Goal: Information Seeking & Learning: Learn about a topic

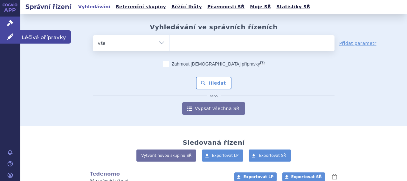
click at [36, 37] on span "Léčivé přípravky" at bounding box center [45, 36] width 51 height 13
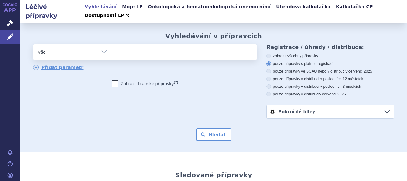
click at [160, 45] on ul at bounding box center [183, 50] width 143 height 13
click at [112, 45] on select at bounding box center [112, 52] width 0 height 16
type input "pe"
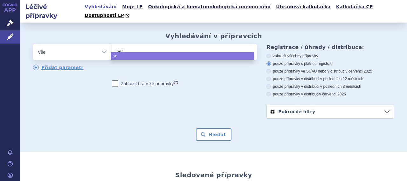
type input "peri"
type input "perin"
type input "perina"
select select "perina"
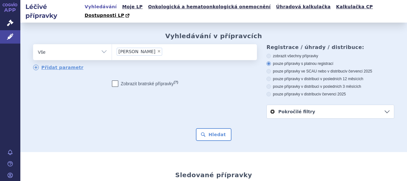
type input "perina"
select select
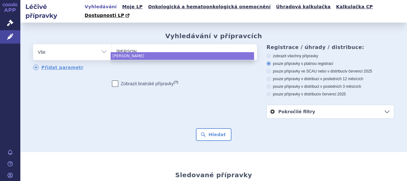
type input "perin"
type input "perinpa"
select select "perinpa"
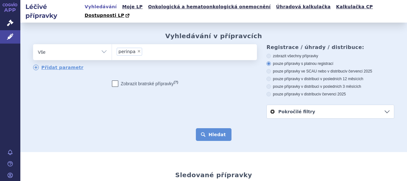
click at [215, 128] on button "Hledat" at bounding box center [214, 134] width 36 height 13
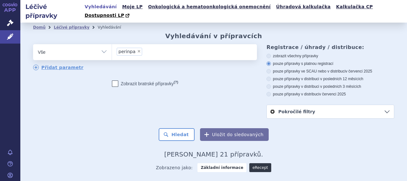
click at [256, 163] on link "eRecept" at bounding box center [260, 167] width 22 height 9
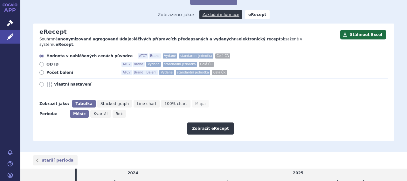
scroll to position [64, 0]
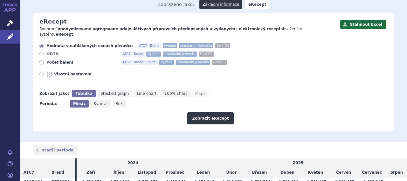
click at [56, 60] on span "Počet balení" at bounding box center [81, 62] width 70 height 5
click at [44, 61] on input "Počet balení ATC7 Brand Balení Vydané standardní jednotka Celá ČR" at bounding box center [42, 63] width 4 height 4
radio input "true"
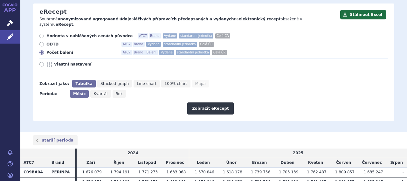
scroll to position [59, 0]
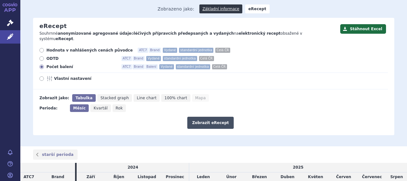
click at [222, 117] on button "Zobrazit eRecept" at bounding box center [210, 123] width 46 height 12
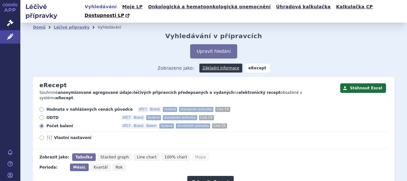
click at [68, 135] on span "Vlastní nastavení" at bounding box center [89, 137] width 70 height 5
click at [44, 136] on input "Vlastní nastavení" at bounding box center [42, 138] width 4 height 4
radio input "true"
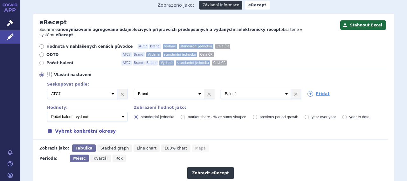
scroll to position [64, 0]
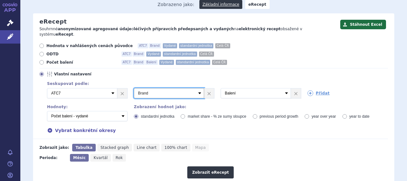
click at [154, 88] on select "Vyberte groupování ATC3 ATC5 ATC7 Brand Balení Síla Forma SÚKL kód MAH VPOIS Re…" at bounding box center [169, 93] width 70 height 10
click at [134, 88] on select "Vyberte groupování ATC3 ATC5 ATC7 Brand Balení Síla Forma SÚKL kód MAH VPOIS Re…" at bounding box center [169, 93] width 70 height 10
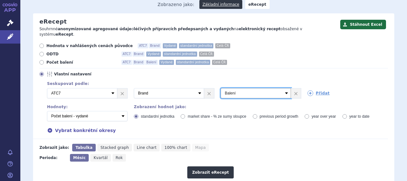
click at [248, 88] on select "Vyberte groupování ATC3 ATC5 ATC7 Brand Balení Síla Forma SÚKL kód MAH VPOIS Re…" at bounding box center [256, 93] width 70 height 10
click at [287, 129] on form "Hodnota v nahlášených cenách původce ATC7 Brand Vydané standardní jednotka Celá…" at bounding box center [210, 110] width 355 height 135
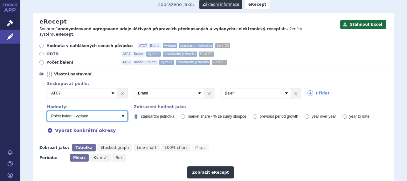
click at [98, 111] on select "Počet balení - vydané Hodnota v nahlášených cenách původce - vydané Hodnota v m…" at bounding box center [87, 116] width 80 height 10
select select "predepsanePackages"
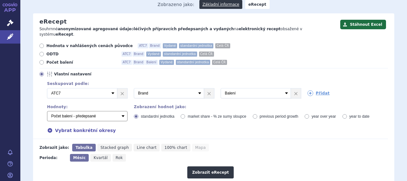
click at [47, 111] on select "Počet balení - vydané Hodnota v nahlášených cenách původce - vydané Hodnota v m…" at bounding box center [87, 116] width 80 height 10
click at [248, 144] on div "Zobrazit jako: [GEOGRAPHIC_DATA] Stacked graph Line chart 100% chart Mapa" at bounding box center [210, 148] width 355 height 8
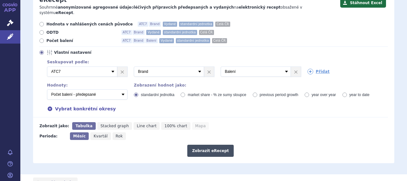
scroll to position [95, 0]
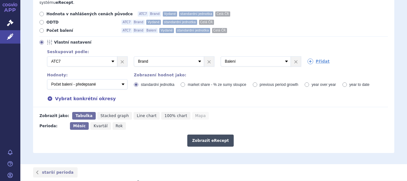
click at [212, 135] on button "Zobrazit eRecept" at bounding box center [210, 141] width 46 height 12
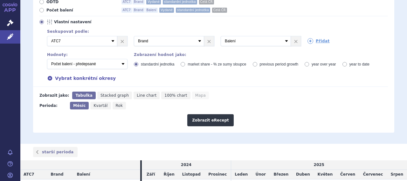
scroll to position [106, 0]
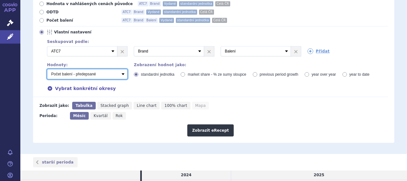
click at [87, 69] on select "Počet balení - vydané Hodnota v nahlášených cenách původce - vydané Hodnota v m…" at bounding box center [87, 74] width 80 height 10
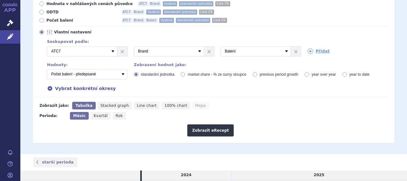
click at [38, 87] on form "Hodnota v nahlášených cenách původce ATC7 Brand Vydané standardní jednotka Celá…" at bounding box center [210, 68] width 355 height 135
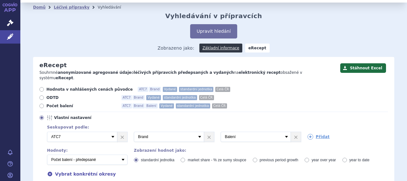
scroll to position [10, 0]
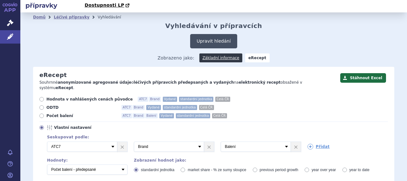
click at [215, 34] on button "Upravit hledání" at bounding box center [213, 41] width 47 height 14
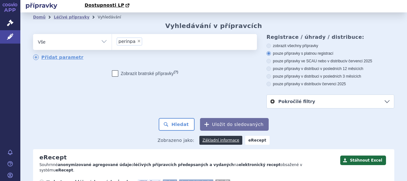
click at [137, 39] on span "×" at bounding box center [139, 41] width 4 height 4
click at [112, 34] on select "perinpa" at bounding box center [112, 42] width 0 height 16
select select
click at [176, 118] on button "Hledat" at bounding box center [177, 124] width 36 height 13
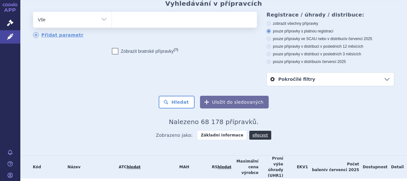
scroll to position [32, 0]
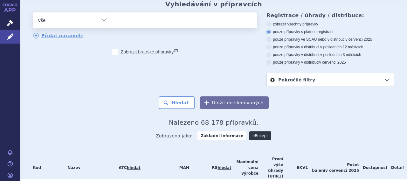
click at [250, 131] on link "eRecept" at bounding box center [260, 135] width 22 height 9
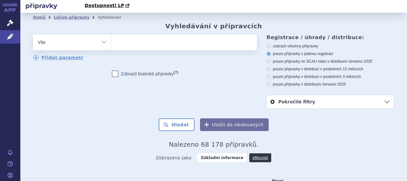
scroll to position [0, 0]
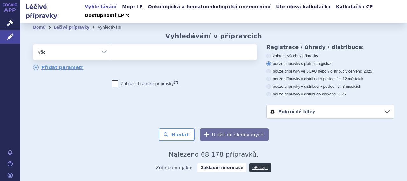
click at [146, 46] on ul at bounding box center [183, 50] width 143 height 13
click at [112, 46] on select at bounding box center [112, 52] width 0 height 16
type input "pr"
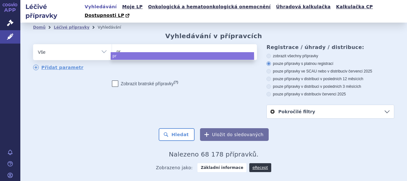
type input "pre"
type input "prene"
type input "prenew"
type input "prenewel"
select select "prenewel"
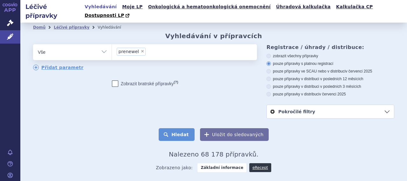
click at [186, 128] on button "Hledat" at bounding box center [177, 134] width 36 height 13
click at [256, 163] on link "eRecept" at bounding box center [260, 167] width 22 height 9
click at [254, 163] on link "eRecept" at bounding box center [260, 167] width 22 height 9
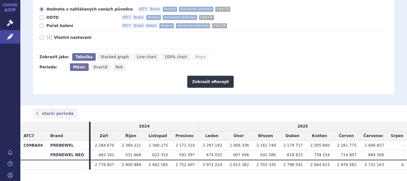
scroll to position [68, 0]
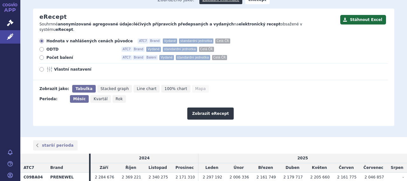
click at [66, 67] on span "Vlastní nastavení" at bounding box center [89, 69] width 70 height 5
click at [44, 68] on input "Vlastní nastavení" at bounding box center [42, 70] width 4 height 4
radio input "true"
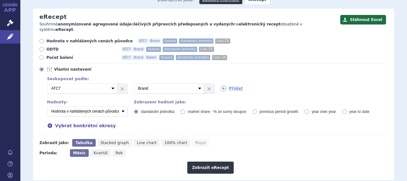
scroll to position [100, 0]
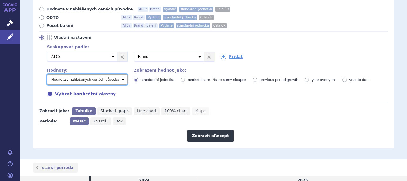
click at [83, 74] on select "Počet balení - vydané Hodnota v nahlášených cenách původce - vydané Hodnota v m…" at bounding box center [87, 79] width 80 height 10
select select "predepsanePackages"
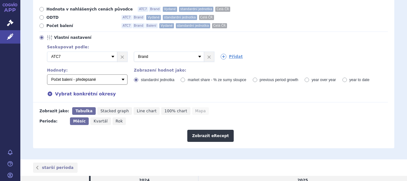
click at [47, 74] on select "Počet balení - vydané Hodnota v nahlášených cenách původce - vydané Hodnota v m…" at bounding box center [87, 79] width 80 height 10
click at [211, 88] on div "Hodnota v nahlášených cenách původce ATC7 Brand Vydané standardní jednotka Celá…" at bounding box center [210, 55] width 355 height 96
click at [210, 130] on button "Zobrazit eRecept" at bounding box center [210, 136] width 46 height 12
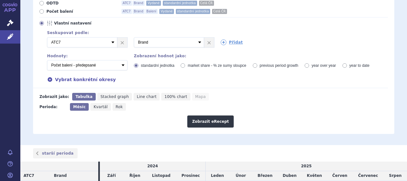
scroll to position [90, 0]
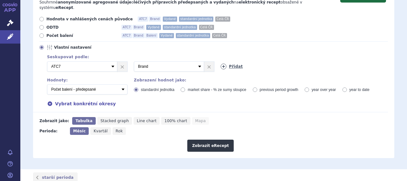
click at [222, 64] on icon at bounding box center [224, 67] width 6 height 6
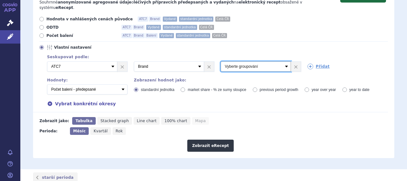
click at [282, 61] on select "Vyberte groupování ATC3 ATC5 ATC7 Brand Balení Síla Forma SÚKL kód MAH VPOIS Re…" at bounding box center [256, 66] width 70 height 10
select select "package"
click at [221, 61] on select "Vyberte groupování ATC3 ATC5 ATC7 Brand Balení Síla Forma SÚKL kód MAH VPOIS Re…" at bounding box center [256, 66] width 70 height 10
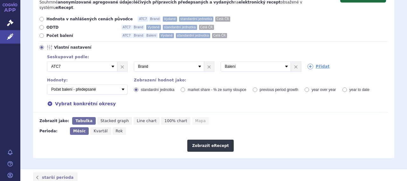
click at [284, 117] on div "Zobrazit jako: [GEOGRAPHIC_DATA] Stacked graph Line chart 100% chart Mapa" at bounding box center [210, 121] width 355 height 8
click at [200, 140] on button "Zobrazit eRecept" at bounding box center [210, 146] width 46 height 12
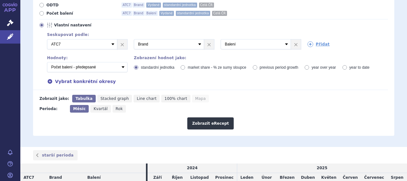
scroll to position [68, 0]
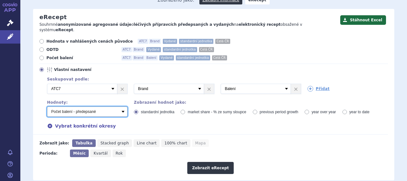
click at [89, 107] on select "Počet balení - vydané Hodnota v nahlášených cenách původce - vydané Hodnota v m…" at bounding box center [87, 112] width 80 height 10
select select "zamenovani"
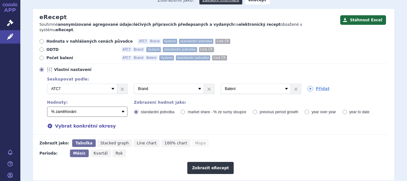
click at [47, 107] on select "Počet balení - vydané Hodnota v nahlášených cenách původce - vydané Hodnota v m…" at bounding box center [87, 112] width 80 height 10
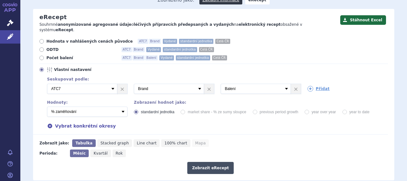
click at [203, 162] on button "Zobrazit eRecept" at bounding box center [210, 168] width 46 height 12
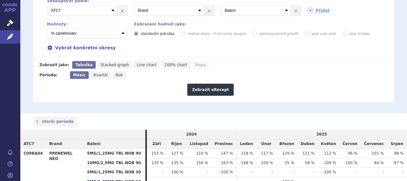
scroll to position [100, 0]
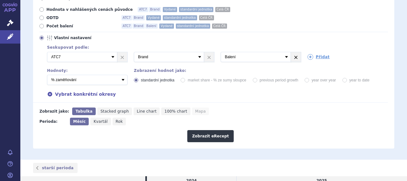
click at [291, 52] on link "×" at bounding box center [296, 57] width 10 height 10
click at [212, 130] on button "Zobrazit eRecept" at bounding box center [210, 136] width 46 height 12
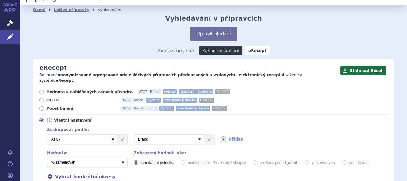
scroll to position [32, 0]
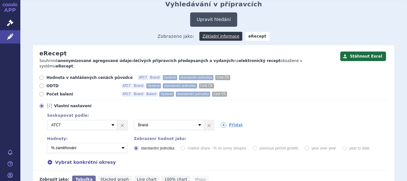
click at [211, 13] on button "Upravit hledání" at bounding box center [213, 19] width 47 height 14
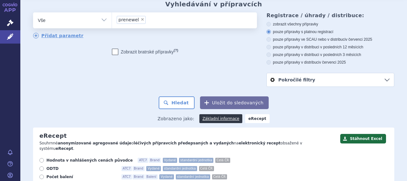
click at [141, 17] on span "×" at bounding box center [143, 19] width 4 height 4
click at [112, 12] on select "prenewel" at bounding box center [112, 20] width 0 height 16
select select
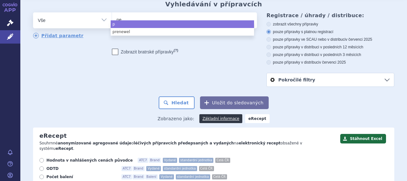
type input "per"
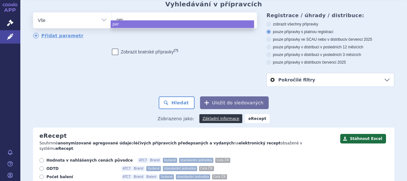
type input "peri"
type input "perin"
type input "perinpa"
select select "perinpa"
click at [128, 96] on div "Hledat Uložit do sledovaných" at bounding box center [213, 102] width 361 height 13
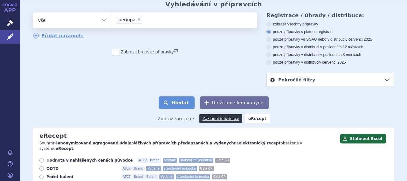
click at [184, 99] on button "Hledat" at bounding box center [177, 102] width 36 height 13
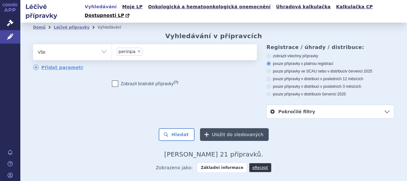
scroll to position [32, 0]
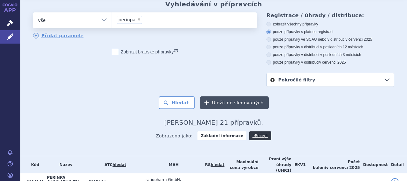
click at [254, 131] on link "eRecept" at bounding box center [260, 135] width 22 height 9
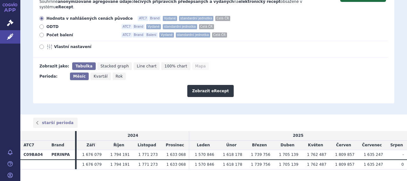
scroll to position [59, 0]
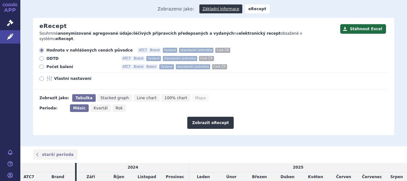
click at [63, 76] on span "Vlastní nastavení" at bounding box center [89, 78] width 70 height 5
click at [44, 77] on input "Vlastní nastavení" at bounding box center [42, 79] width 4 height 4
radio input "true"
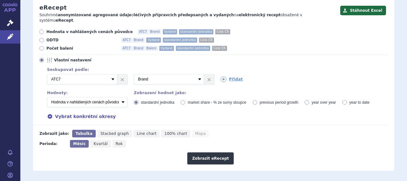
scroll to position [91, 0]
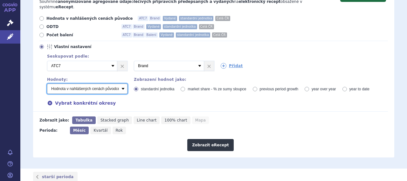
click at [75, 84] on select "Počet balení - vydané Hodnota v nahlášených cenách původce - vydané Hodnota v m…" at bounding box center [87, 89] width 80 height 10
select select "zamenovani"
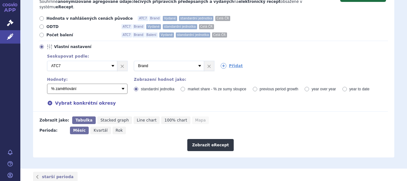
click at [47, 84] on select "Počet balení - vydané Hodnota v nahlášených cenách původce - vydané Hodnota v m…" at bounding box center [87, 89] width 80 height 10
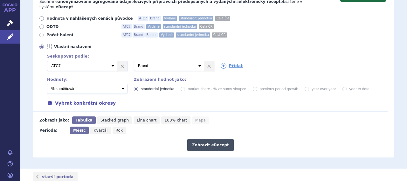
click at [197, 139] on button "Zobrazit eRecept" at bounding box center [210, 145] width 46 height 12
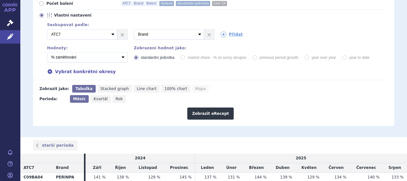
scroll to position [113, 0]
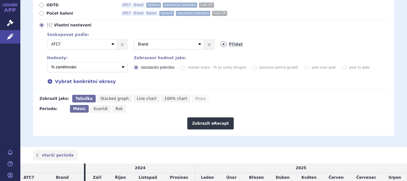
click at [222, 41] on icon at bounding box center [224, 44] width 6 height 6
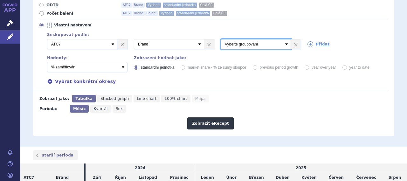
click at [282, 39] on select "Vyberte groupování ATC3 ATC5 ATC7 Brand Balení Síla Forma SÚKL kód MAH VPOIS Re…" at bounding box center [256, 44] width 70 height 10
click at [310, 95] on div "Zobrazit jako: [GEOGRAPHIC_DATA] Stacked graph Line chart 100% chart Mapa" at bounding box center [210, 99] width 355 height 8
click at [294, 39] on link "×" at bounding box center [296, 44] width 10 height 10
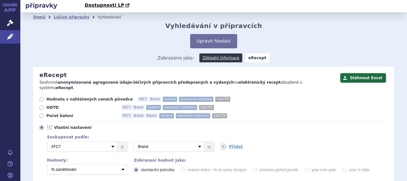
scroll to position [0, 0]
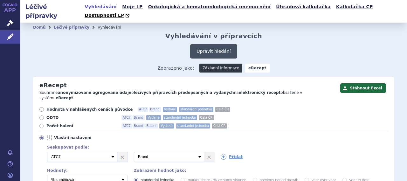
click at [205, 44] on button "Upravit hledání" at bounding box center [213, 51] width 47 height 14
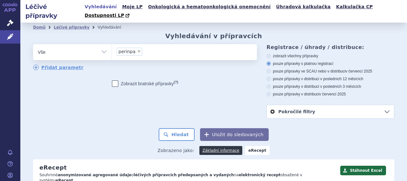
click at [137, 49] on span "×" at bounding box center [139, 51] width 4 height 4
click at [112, 44] on select "perinpa" at bounding box center [112, 52] width 0 height 16
select select
type input "zu"
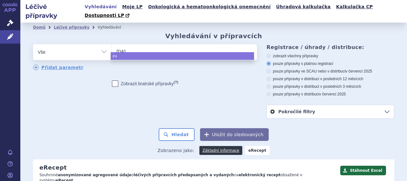
type input "zulb"
type input "zulbe"
select select "zulbe"
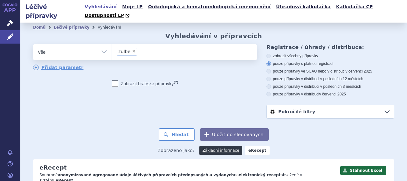
type input "zulbe"
select select
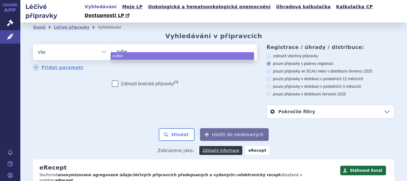
type input "zulbex"
select select "zulbex"
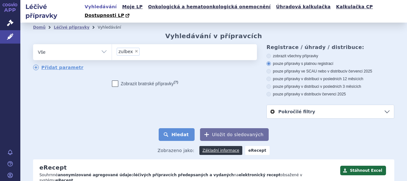
click at [177, 128] on button "Hledat" at bounding box center [177, 134] width 36 height 13
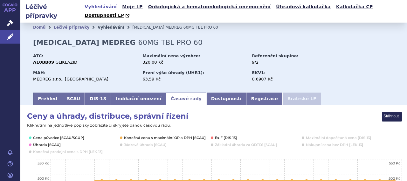
click at [102, 25] on link "Vyhledávání" at bounding box center [111, 27] width 26 height 4
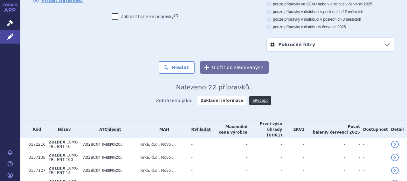
scroll to position [66, 0]
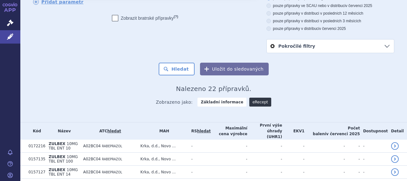
click at [250, 98] on link "eRecept" at bounding box center [260, 102] width 22 height 9
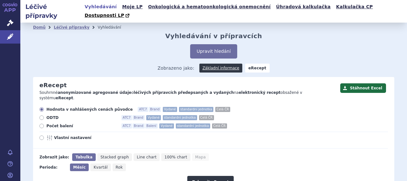
scroll to position [91, 0]
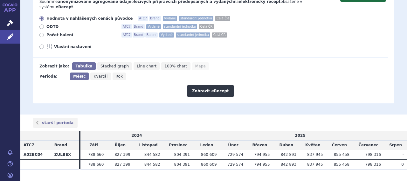
click at [52, 44] on icon at bounding box center [50, 46] width 8 height 5
click at [44, 45] on input "Vlastní nastavení" at bounding box center [42, 47] width 4 height 4
radio input "true"
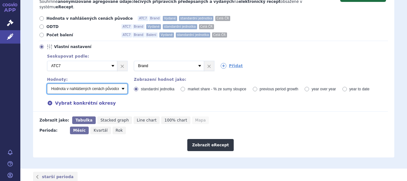
click at [75, 84] on select "Počet balení - vydané Hodnota v nahlášených cenách původce - vydané Hodnota v m…" at bounding box center [87, 89] width 80 height 10
select select "zamenovani"
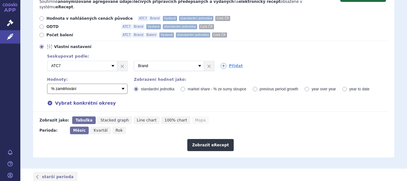
click at [47, 84] on select "Počet balení - vydané Hodnota v nahlášených cenách původce - vydané Hodnota v m…" at bounding box center [87, 89] width 80 height 10
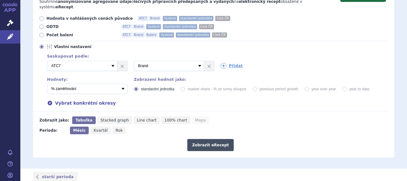
click at [212, 139] on button "Zobrazit eRecept" at bounding box center [210, 145] width 46 height 12
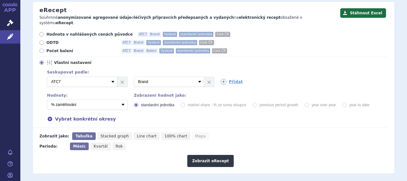
scroll to position [144, 0]
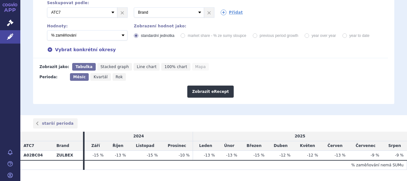
click at [29, 150] on th "A02BC04" at bounding box center [36, 155] width 33 height 10
copy th "A02BC04"
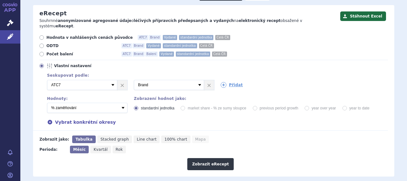
scroll to position [0, 0]
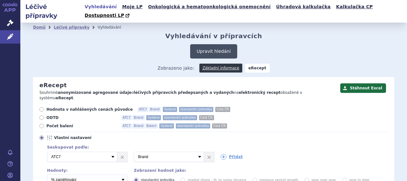
click at [212, 45] on button "Upravit hledání" at bounding box center [213, 51] width 47 height 14
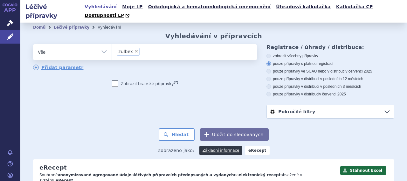
click at [135, 49] on span "×" at bounding box center [137, 51] width 4 height 4
click at [112, 44] on select "zulbex" at bounding box center [112, 52] width 0 height 16
select select
type input "A02BC04"
select select "A02BC04"
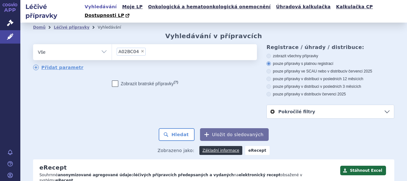
click at [102, 47] on select "Vše Přípravek/SUKL kód MAH VPOIS ATC/Aktivní látka Léková forma Síla" at bounding box center [72, 51] width 79 height 14
drag, startPoint x: 185, startPoint y: 101, endPoint x: 190, endPoint y: 105, distance: 5.7
click at [185, 101] on div "odstranit Vše Přípravek/SUKL kód MAH VPOIS ATC/Aktivní látka" at bounding box center [213, 81] width 361 height 74
click at [168, 128] on button "Hledat" at bounding box center [177, 134] width 36 height 13
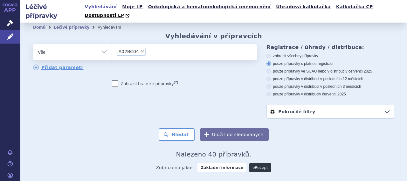
scroll to position [32, 0]
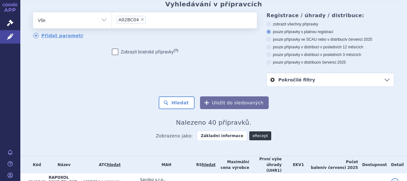
click at [255, 131] on link "eRecept" at bounding box center [260, 135] width 22 height 9
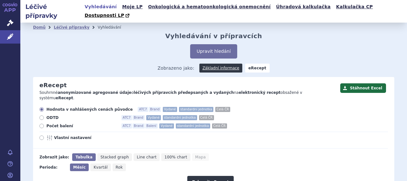
scroll to position [100, 0]
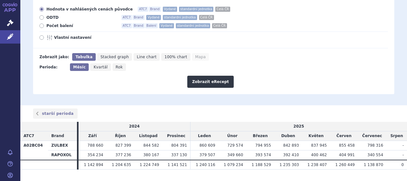
click at [66, 35] on span "Vlastní nastavení" at bounding box center [89, 37] width 70 height 5
click at [44, 36] on input "Vlastní nastavení" at bounding box center [42, 38] width 4 height 4
radio input "true"
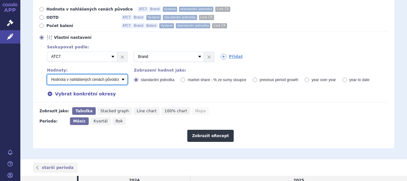
click at [84, 74] on select "Počet balení - vydané Hodnota v nahlášených cenách původce - vydané Hodnota v m…" at bounding box center [87, 79] width 80 height 10
select select "zamenovani"
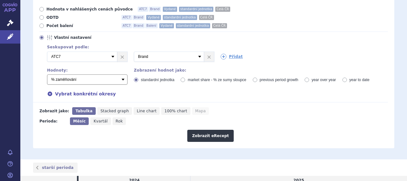
click at [47, 74] on select "Počet balení - vydané Hodnota v nahlášených cenách původce - vydané Hodnota v m…" at bounding box center [87, 79] width 80 height 10
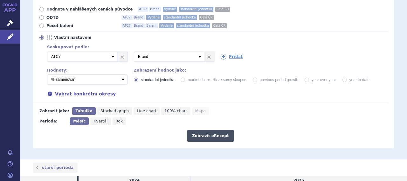
click at [209, 130] on button "Zobrazit eRecept" at bounding box center [210, 136] width 46 height 12
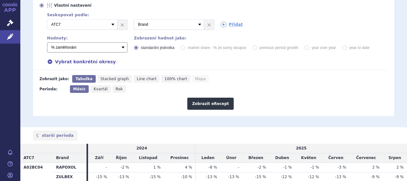
scroll to position [122, 0]
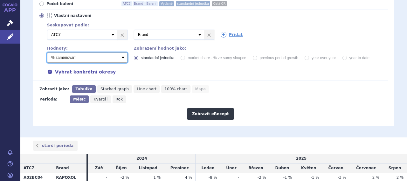
click at [67, 52] on select "Počet balení - vydané Hodnota v nahlášených cenách původce - vydané Hodnota v m…" at bounding box center [87, 57] width 80 height 10
select select "predepsanePackages"
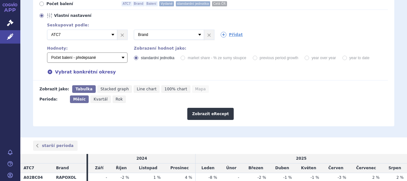
click at [47, 52] on select "Počet balení - vydané Hodnota v nahlášených cenách původce - vydané Hodnota v m…" at bounding box center [87, 57] width 80 height 10
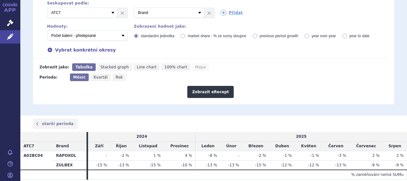
scroll to position [154, 0]
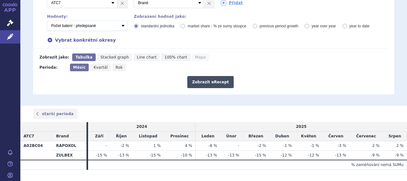
click at [219, 76] on button "Zobrazit eRecept" at bounding box center [210, 82] width 46 height 12
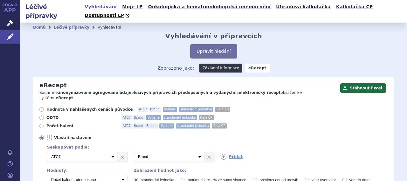
scroll to position [154, 0]
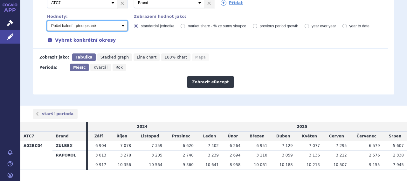
click at [102, 21] on select "Počet balení - vydané Hodnota v nahlášených cenách původce - vydané Hodnota v m…" at bounding box center [87, 26] width 80 height 10
click at [267, 71] on div "Zobrazit eRecept" at bounding box center [210, 79] width 355 height 17
click at [99, 21] on select "Počet balení - vydané Hodnota v nahlášených cenách původce - vydané Hodnota v m…" at bounding box center [87, 26] width 80 height 10
select select "zamenovani"
click at [47, 21] on select "Počet balení - vydané Hodnota v nahlášených cenách původce - vydané Hodnota v m…" at bounding box center [87, 26] width 80 height 10
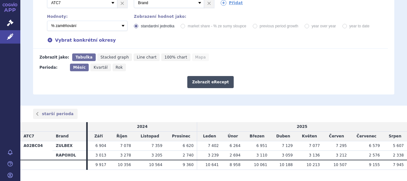
click at [196, 76] on button "Zobrazit eRecept" at bounding box center [210, 82] width 46 height 12
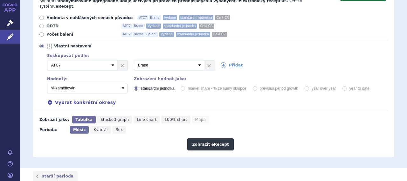
scroll to position [27, 0]
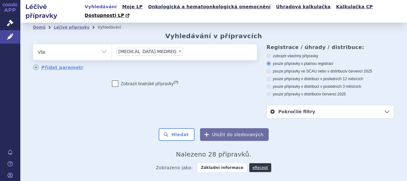
click at [178, 49] on span "×" at bounding box center [180, 51] width 4 height 4
click at [112, 44] on select "GLICLAZIDE MEDREG" at bounding box center [112, 52] width 0 height 16
select select
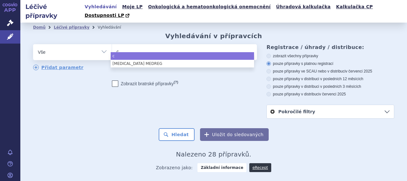
type input "ca"
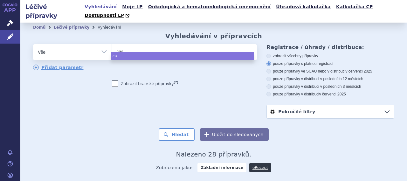
type input "casa"
type input "casar"
type input "casaro"
select select "casaro"
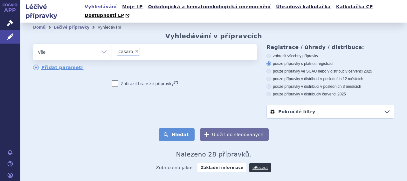
click at [183, 128] on button "Hledat" at bounding box center [177, 134] width 36 height 13
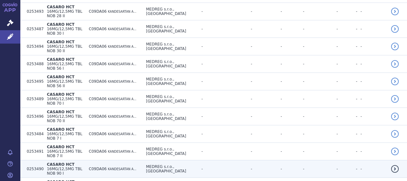
scroll to position [922, 0]
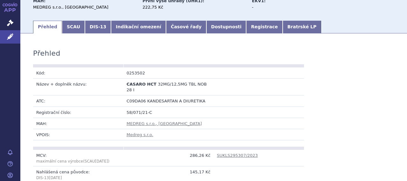
scroll to position [32, 0]
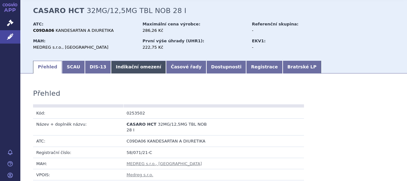
click at [118, 61] on link "Indikační omezení" at bounding box center [138, 67] width 55 height 13
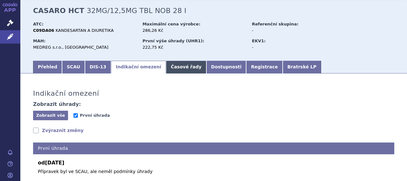
click at [172, 61] on link "Časové řady" at bounding box center [186, 67] width 40 height 13
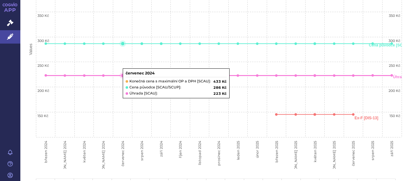
scroll to position [64, 0]
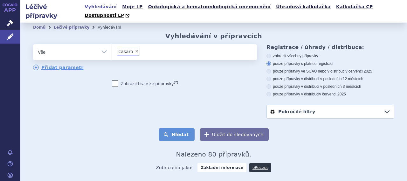
click at [175, 128] on button "Hledat" at bounding box center [177, 134] width 36 height 13
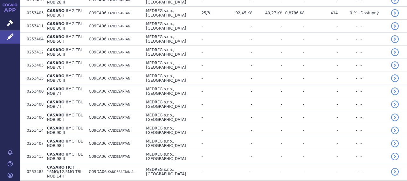
scroll to position [732, 0]
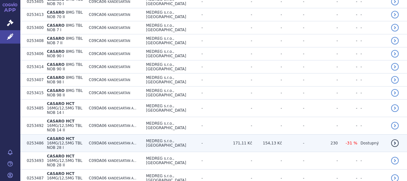
click at [107, 141] on span "C09DA06" at bounding box center [98, 143] width 18 height 4
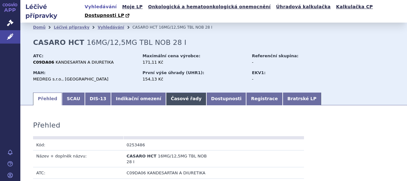
click at [167, 93] on link "Časové řady" at bounding box center [186, 99] width 40 height 13
